Goal: Task Accomplishment & Management: Manage account settings

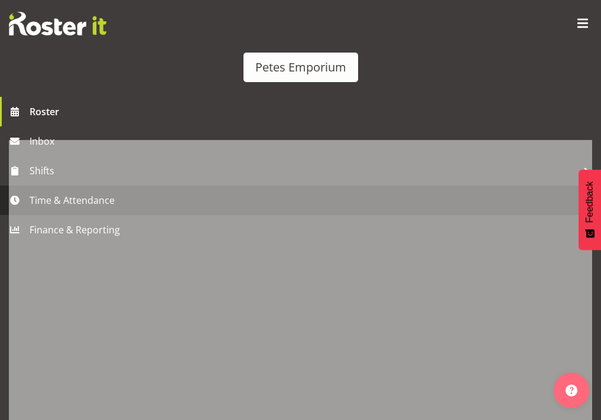
click at [66, 209] on span "Time & Attendance" at bounding box center [304, 201] width 548 height 18
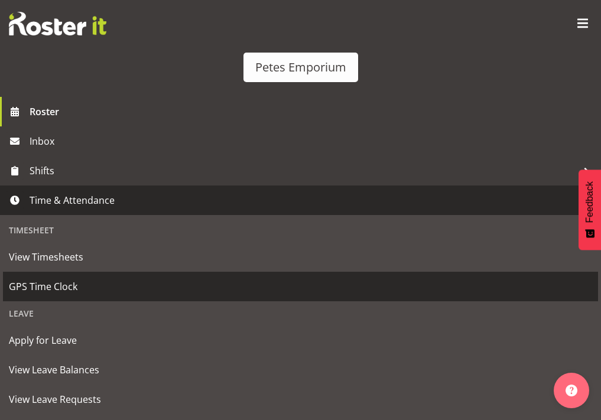
click at [70, 296] on span "GPS Time Clock" at bounding box center [301, 287] width 584 height 18
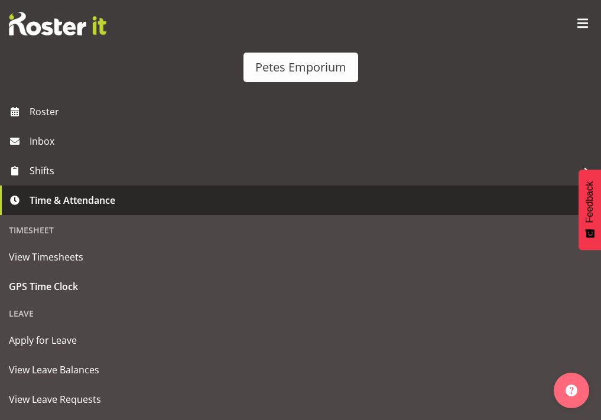
scroll to position [158, 0]
click at [176, 153] on span "Clock Out" at bounding box center [151, 145] width 49 height 14
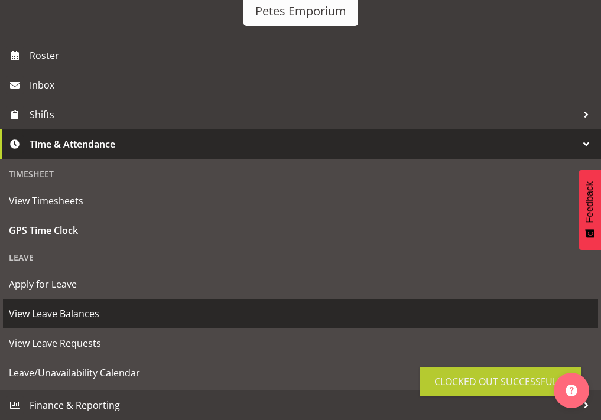
scroll to position [121, 0]
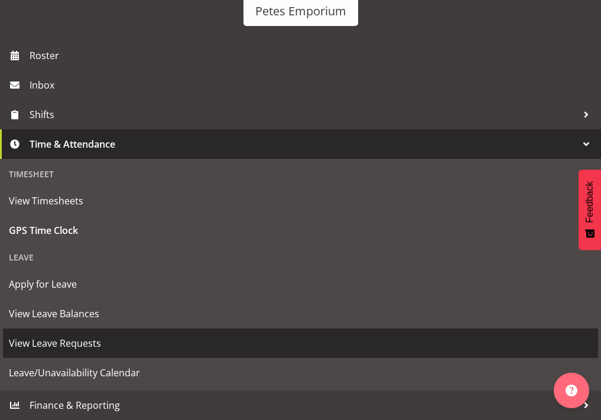
click at [81, 344] on span "View Leave Requests" at bounding box center [301, 344] width 584 height 18
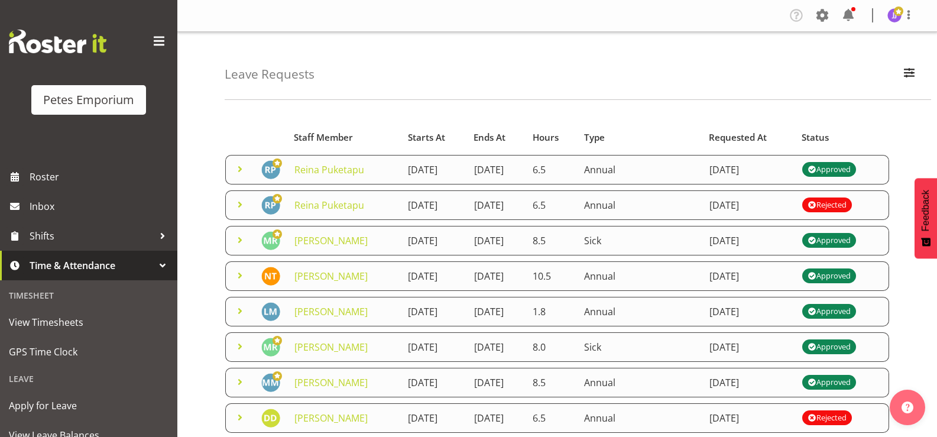
click at [241, 206] on span at bounding box center [240, 205] width 14 height 14
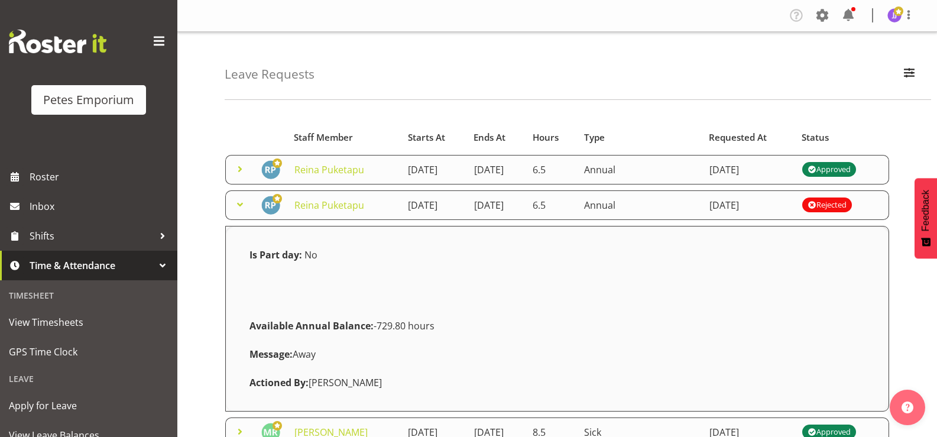
click at [241, 206] on span at bounding box center [240, 205] width 14 height 14
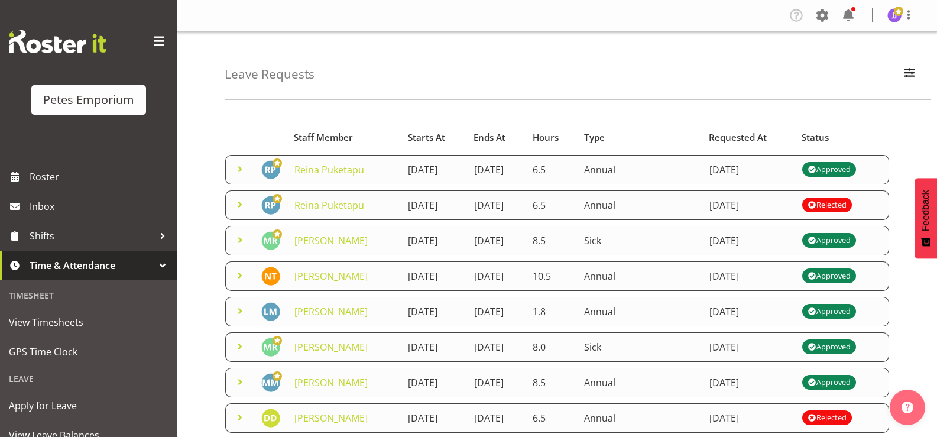
click at [237, 171] on span at bounding box center [240, 169] width 14 height 14
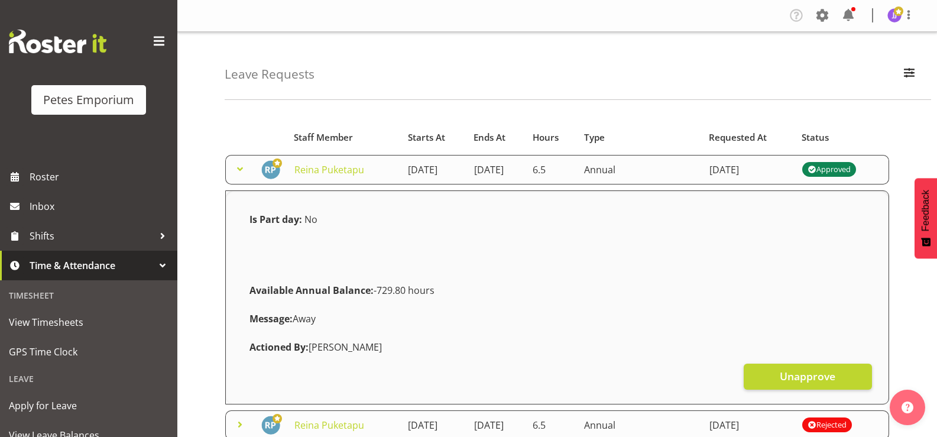
click at [237, 171] on span at bounding box center [240, 169] width 14 height 14
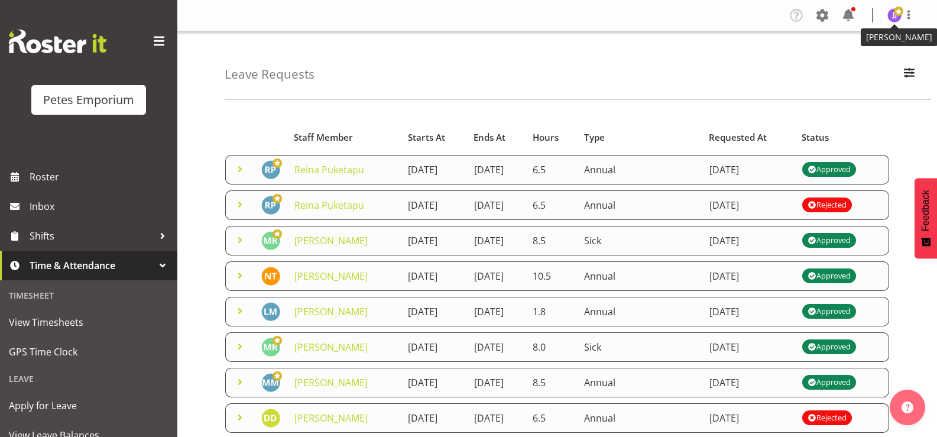
click at [601, 18] on img at bounding box center [895, 15] width 14 height 14
click at [601, 63] on link "Log Out" at bounding box center [860, 61] width 114 height 21
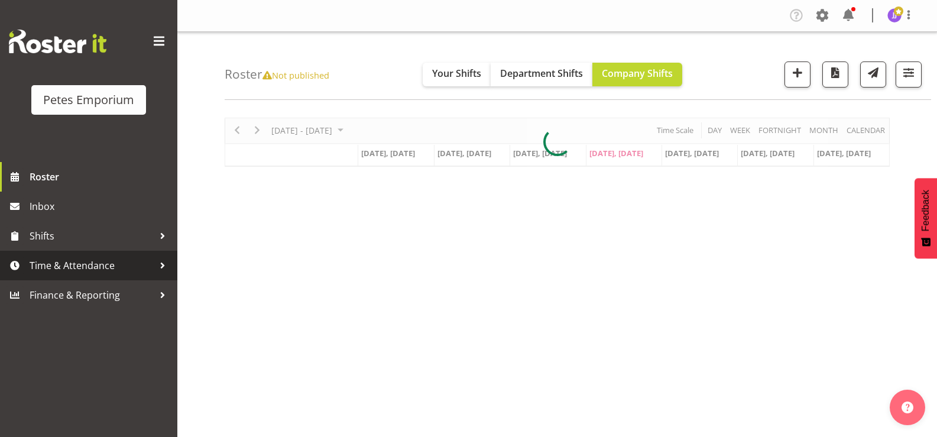
click at [64, 262] on span "Time & Attendance" at bounding box center [92, 266] width 124 height 18
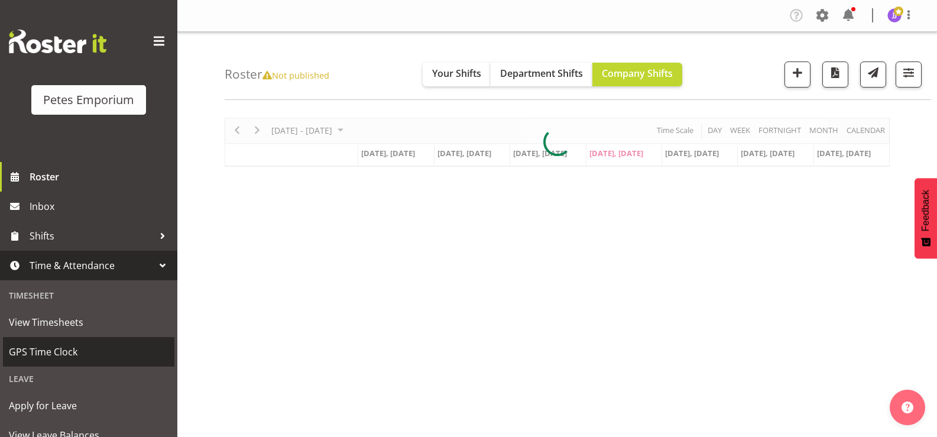
click at [67, 350] on span "GPS Time Clock" at bounding box center [89, 352] width 160 height 18
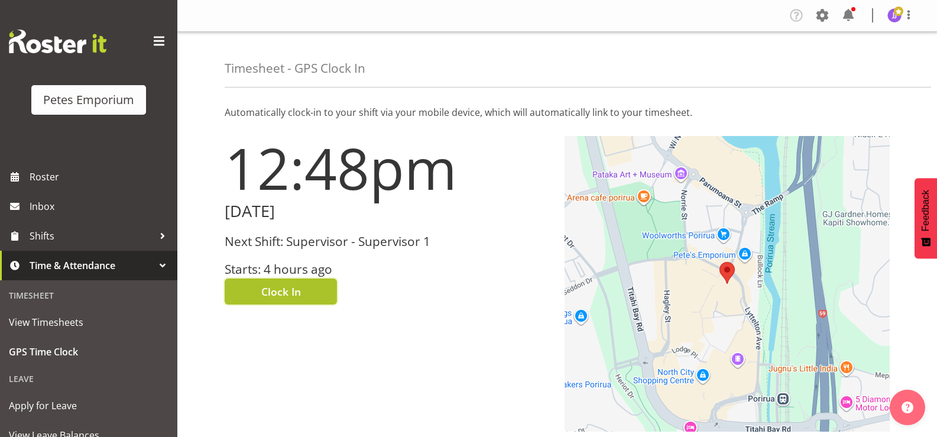
click at [244, 290] on button "Clock In" at bounding box center [281, 292] width 112 height 26
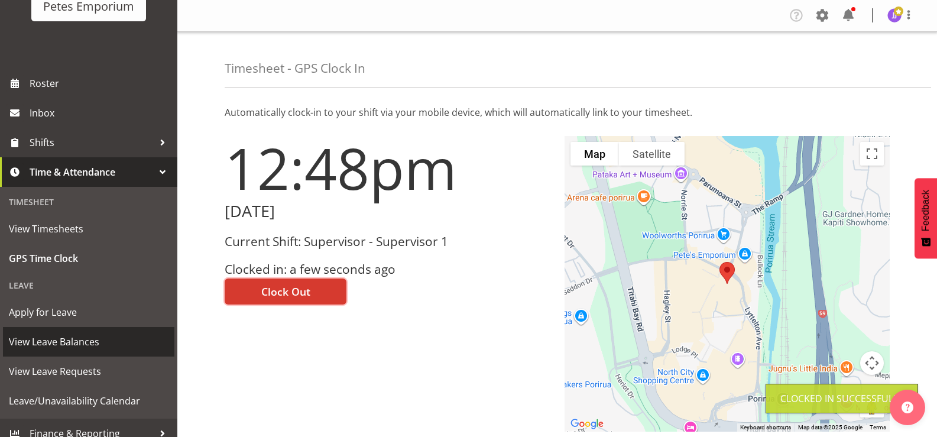
scroll to position [105, 0]
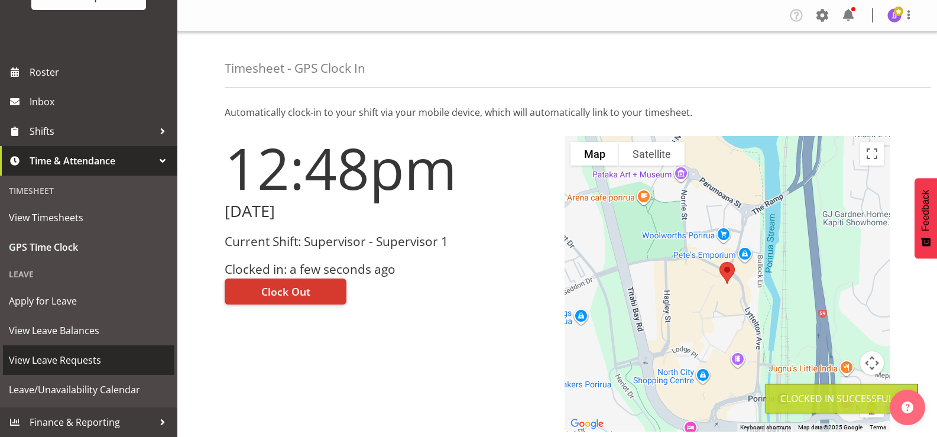
click at [86, 360] on span "View Leave Requests" at bounding box center [89, 360] width 160 height 18
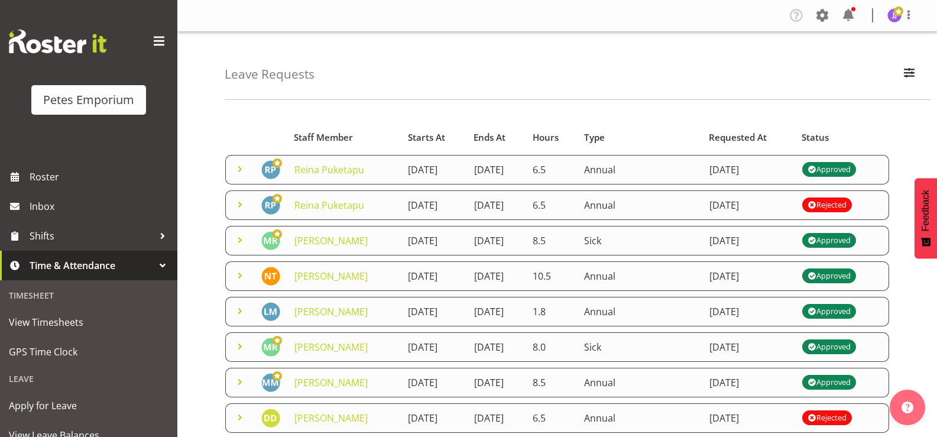
click at [240, 169] on span at bounding box center [240, 169] width 14 height 14
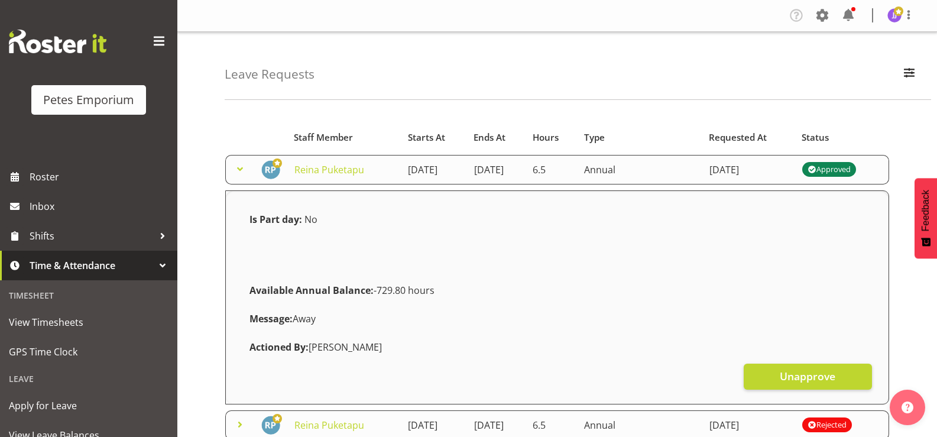
click at [240, 169] on span at bounding box center [240, 169] width 14 height 14
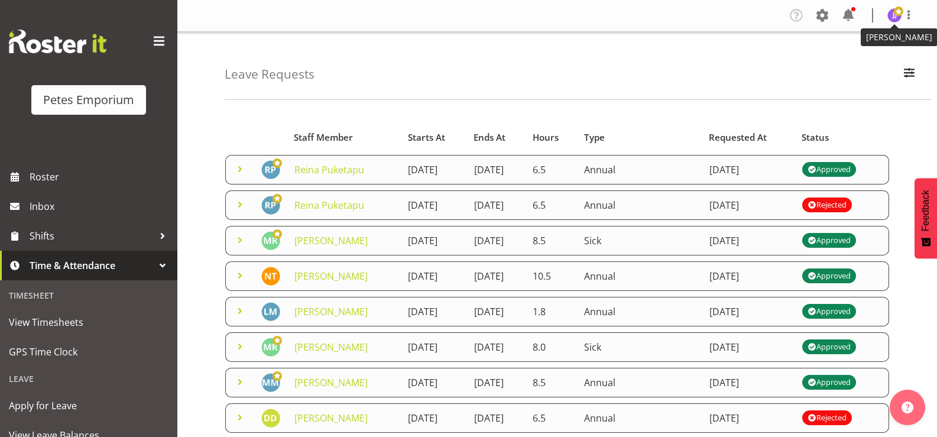
click at [894, 12] on span at bounding box center [898, 11] width 9 height 9
click at [852, 63] on link "Log Out" at bounding box center [860, 61] width 114 height 21
